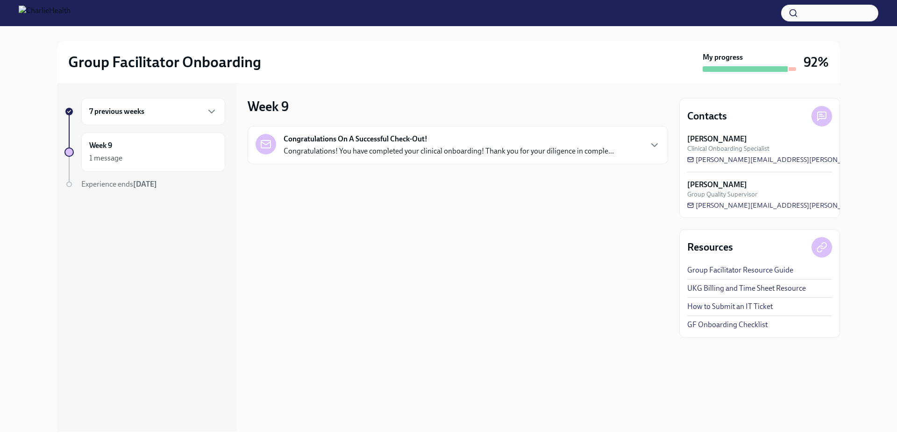
click at [705, 185] on strong "[PERSON_NAME]" at bounding box center [717, 185] width 60 height 10
click at [692, 180] on strong "[PERSON_NAME]" at bounding box center [717, 185] width 60 height 10
